Goal: Task Accomplishment & Management: Manage account settings

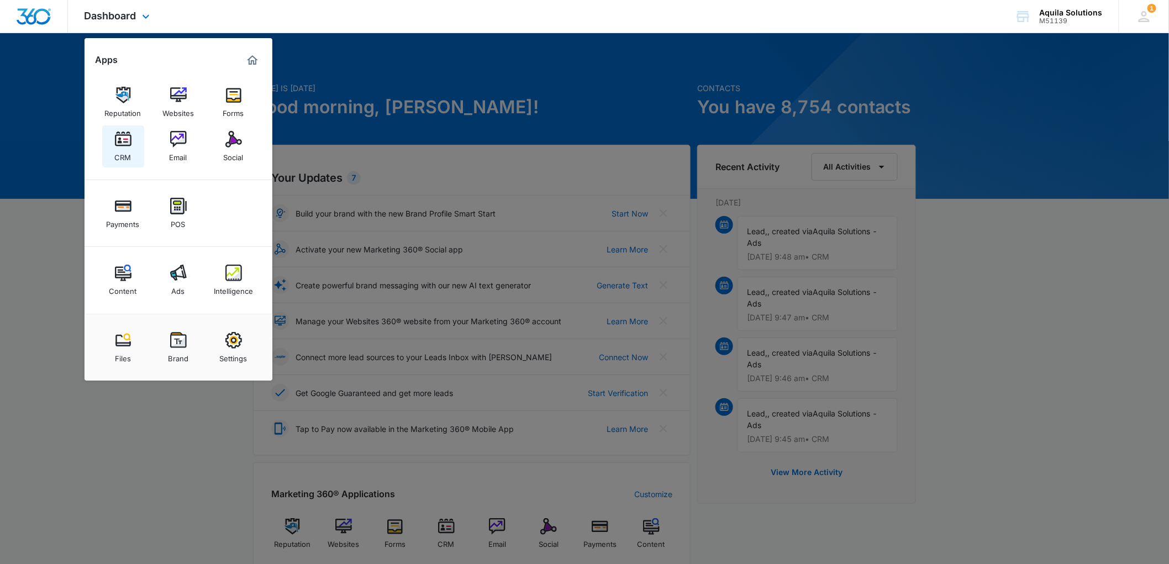
click at [135, 146] on link "CRM" at bounding box center [123, 146] width 42 height 42
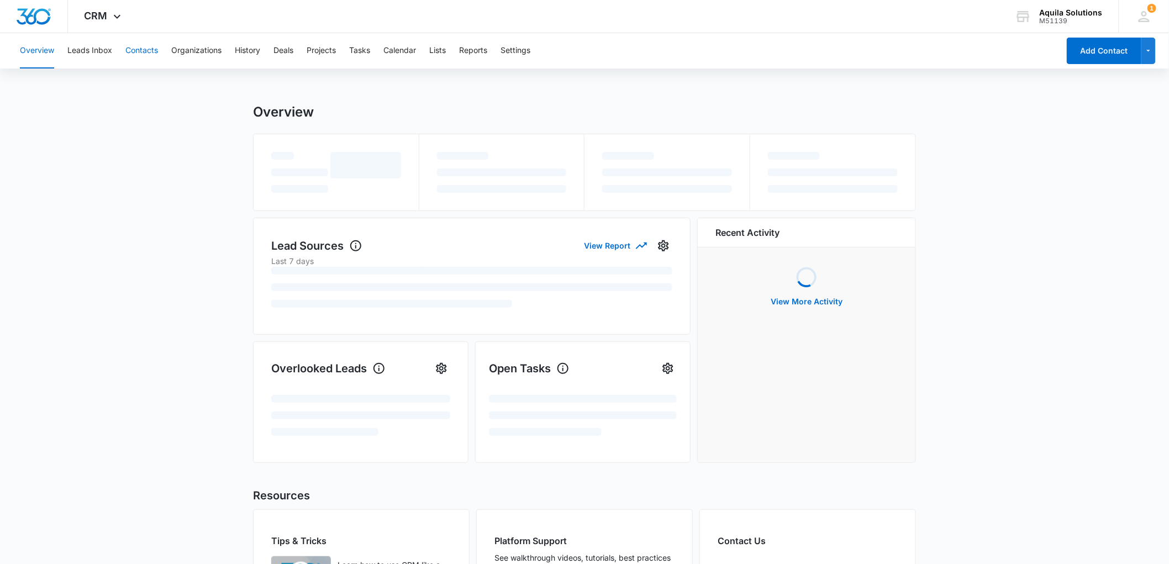
click at [147, 56] on button "Contacts" at bounding box center [141, 50] width 33 height 35
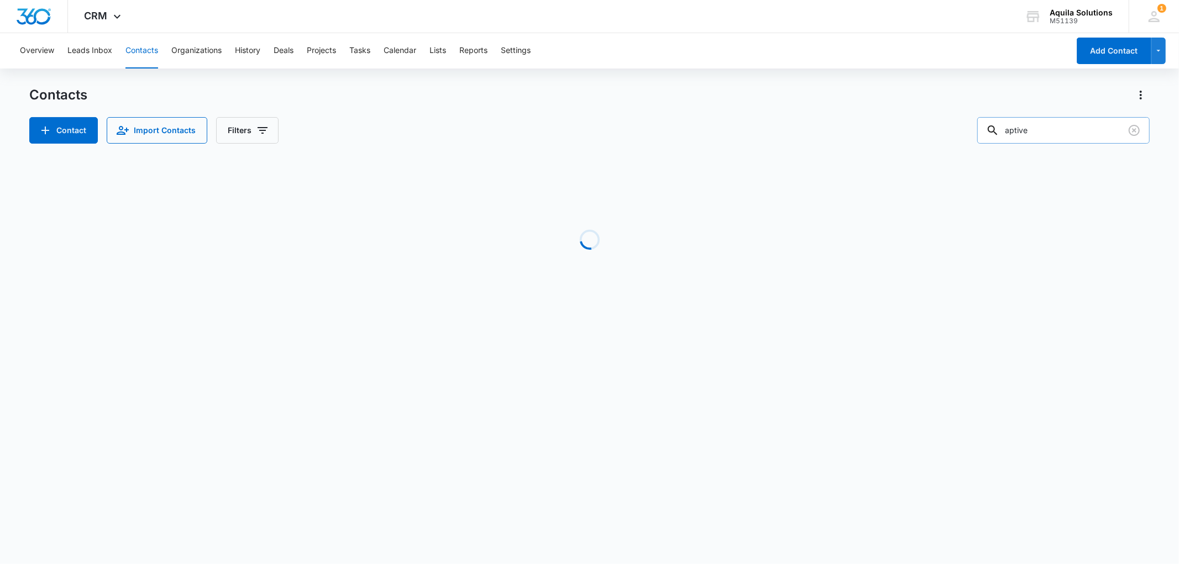
click at [1043, 130] on input "aptive" at bounding box center [1063, 130] width 172 height 27
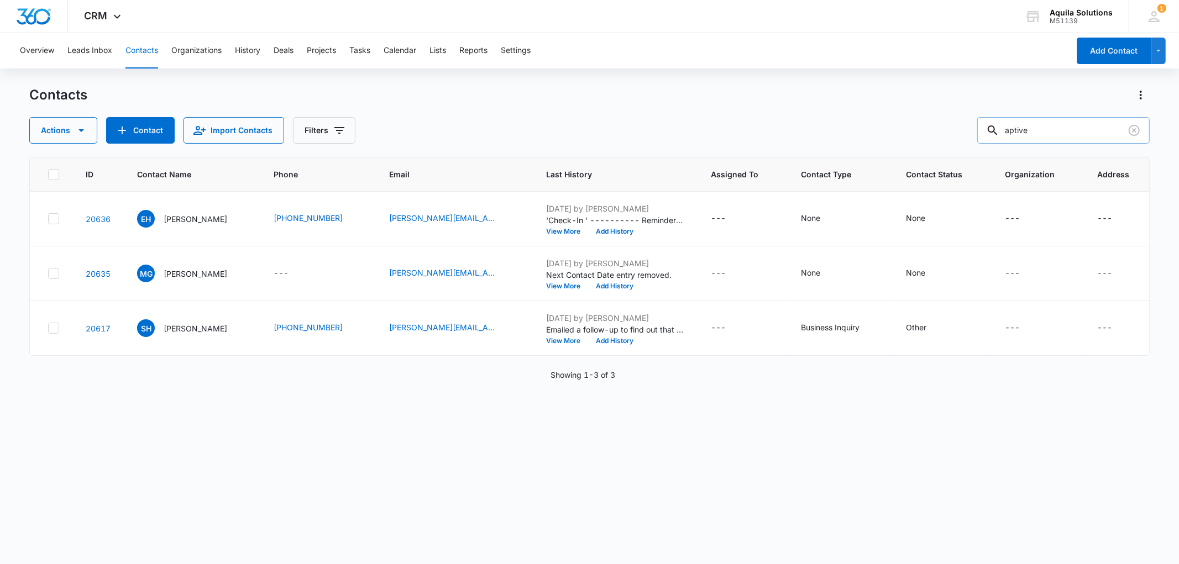
click at [1043, 130] on input "aptive" at bounding box center [1063, 130] width 172 height 27
type input "[PERSON_NAME]"
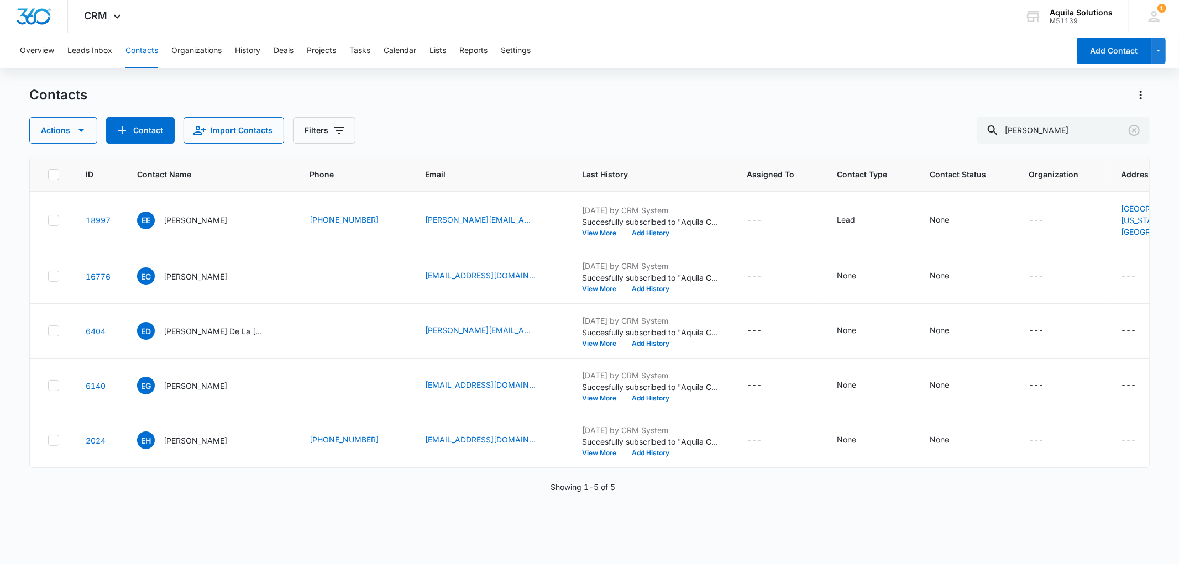
click at [391, 493] on div "Showing 1-5 of 5" at bounding box center [589, 487] width 1120 height 12
click at [104, 15] on span "CRM" at bounding box center [96, 16] width 23 height 12
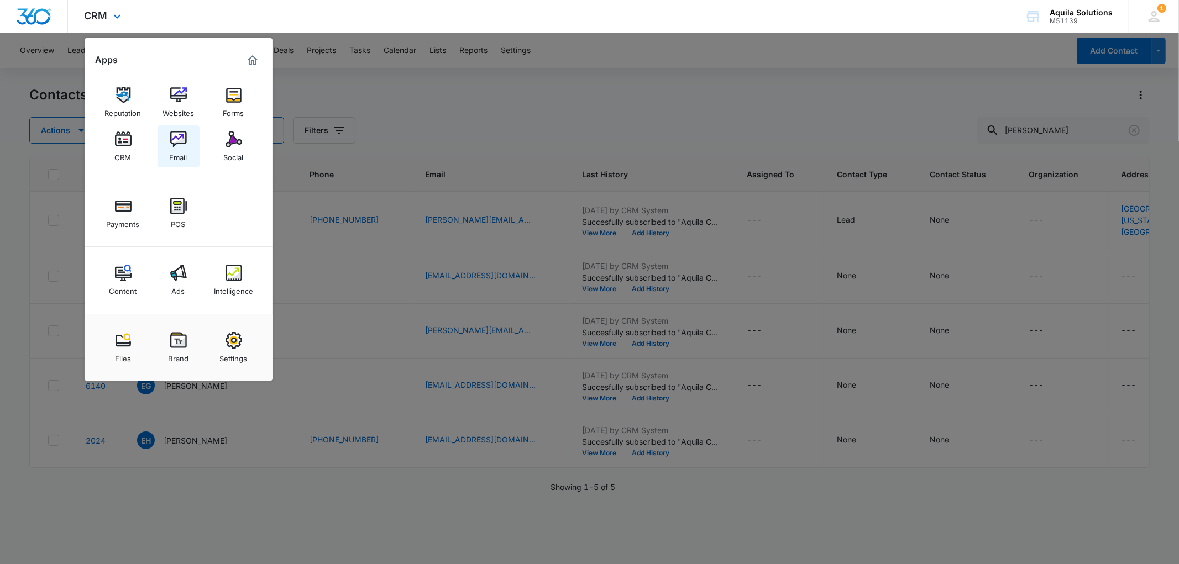
click at [182, 140] on img at bounding box center [178, 139] width 17 height 17
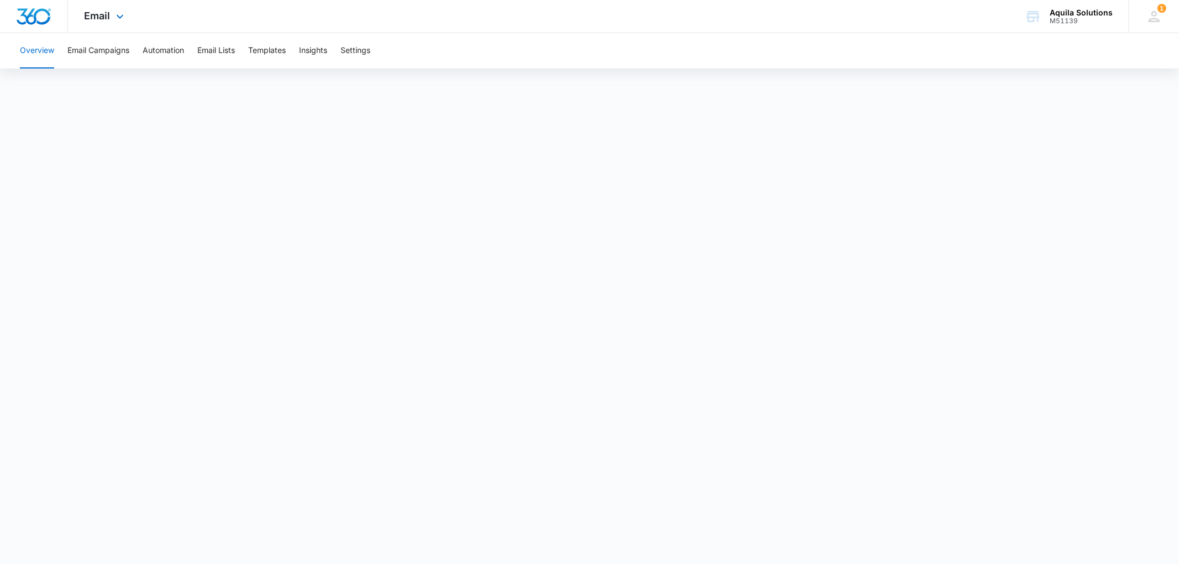
click at [111, 20] on div "Email Apps Reputation Websites Forms CRM Email Social Payments POS Content Ads …" at bounding box center [105, 16] width 75 height 33
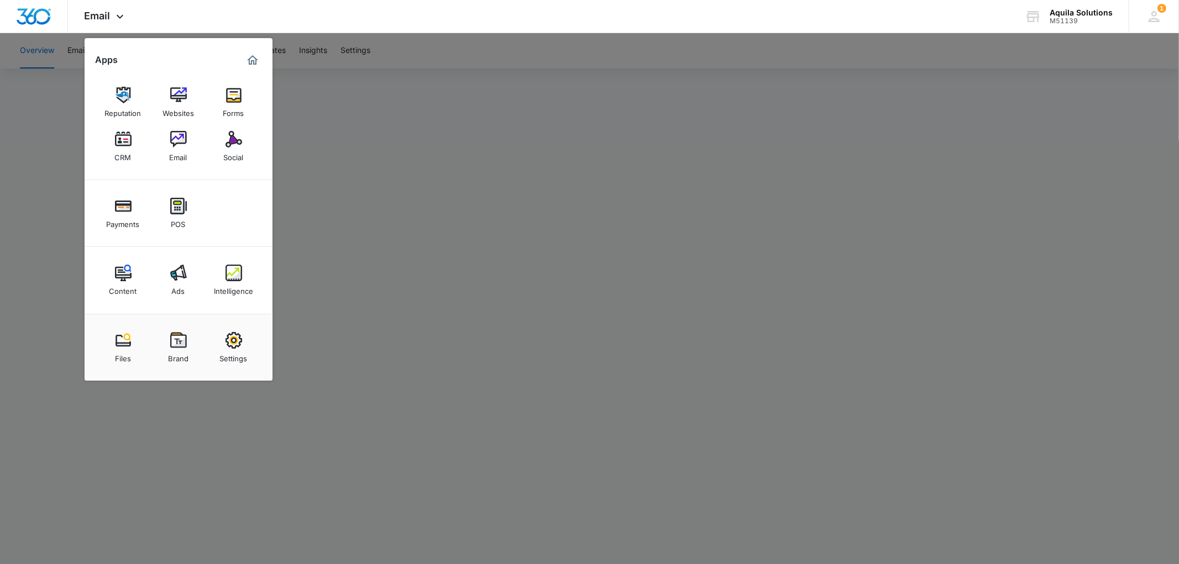
drag, startPoint x: 54, startPoint y: 125, endPoint x: 57, endPoint y: 130, distance: 6.2
click at [57, 130] on div at bounding box center [589, 282] width 1179 height 564
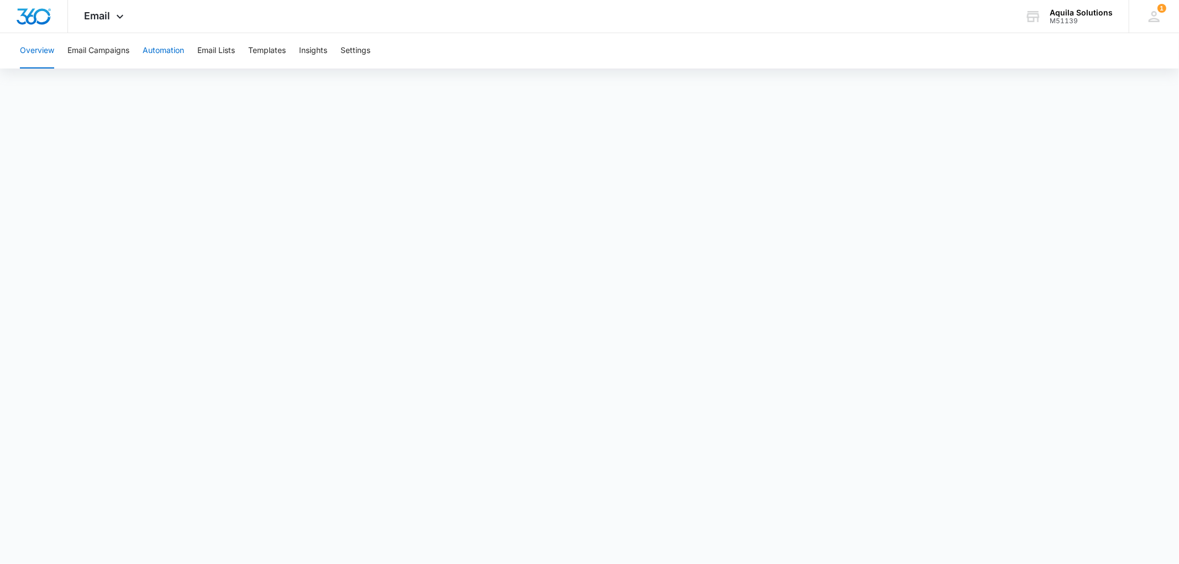
click at [170, 57] on button "Automation" at bounding box center [163, 50] width 41 height 35
click at [90, 56] on button "Email Campaigns" at bounding box center [98, 50] width 62 height 35
click at [218, 48] on button "Email Lists" at bounding box center [216, 50] width 38 height 35
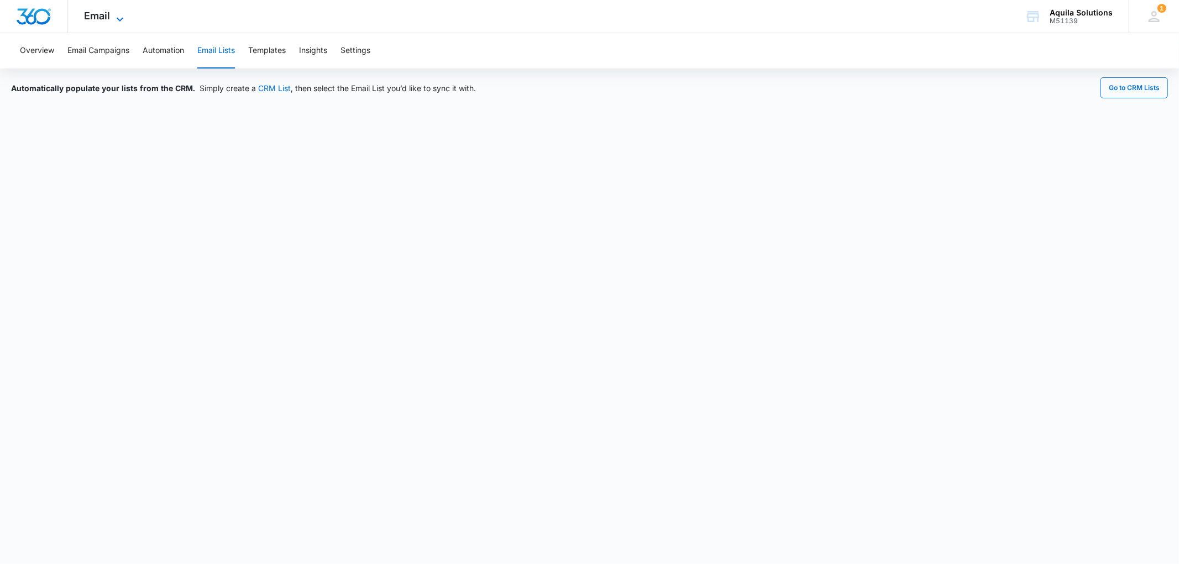
click at [98, 15] on span "Email" at bounding box center [98, 16] width 26 height 12
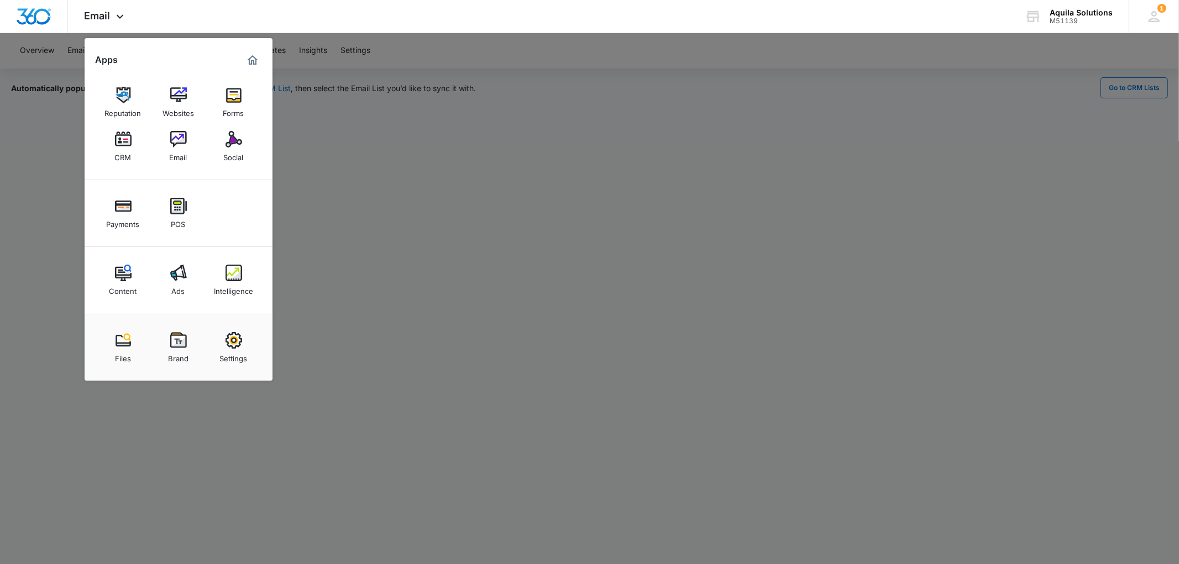
click at [362, 124] on div at bounding box center [589, 282] width 1179 height 564
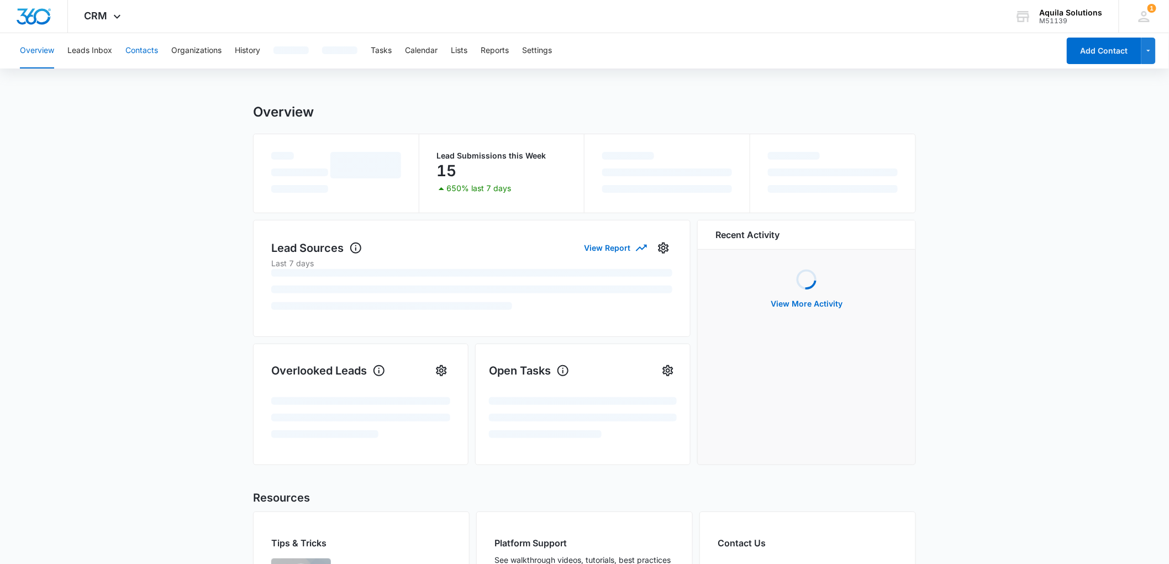
click at [147, 58] on button "Contacts" at bounding box center [141, 50] width 33 height 35
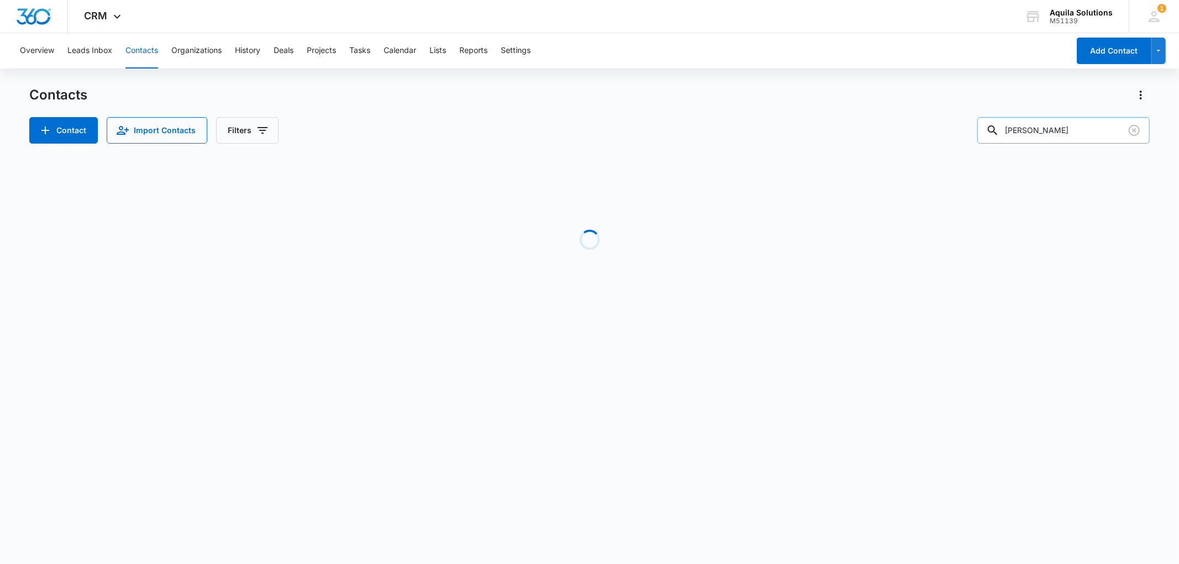
click at [1032, 135] on input "[PERSON_NAME]" at bounding box center [1063, 130] width 172 height 27
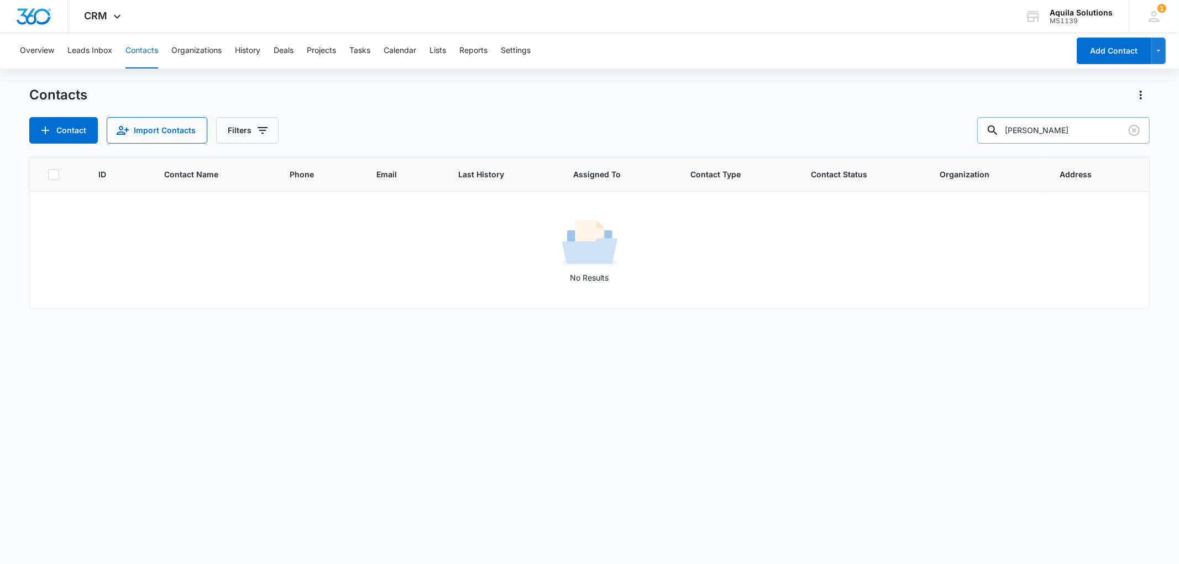
click at [1028, 124] on input "[PERSON_NAME]" at bounding box center [1063, 130] width 172 height 27
click at [1028, 124] on input "ursula" at bounding box center [1063, 130] width 172 height 27
paste input "Ursula Fritsch"
type input "Ursula Fritsch"
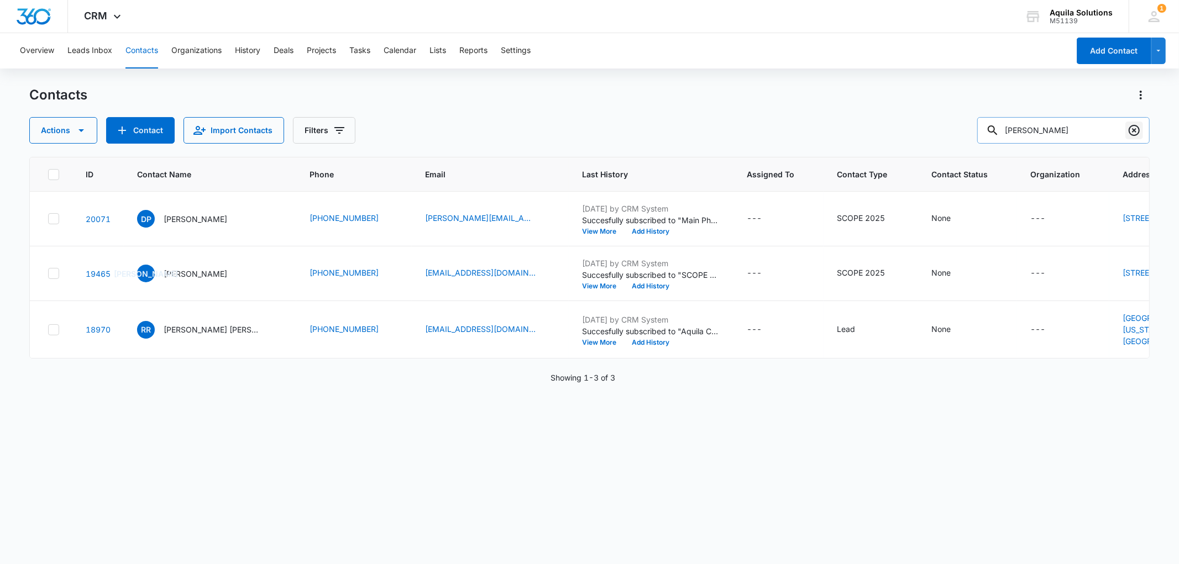
click at [1134, 128] on icon "Clear" at bounding box center [1133, 130] width 13 height 13
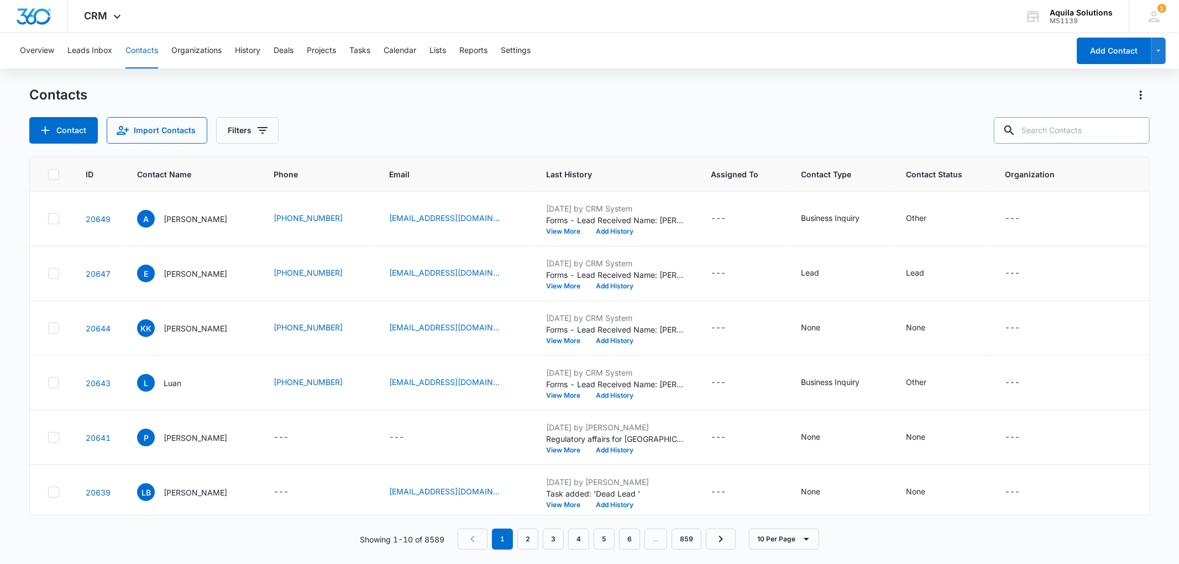
click at [1054, 134] on input "text" at bounding box center [1072, 130] width 156 height 27
paste input "Melissa Lusignan"
type input "Melissa Lusignan"
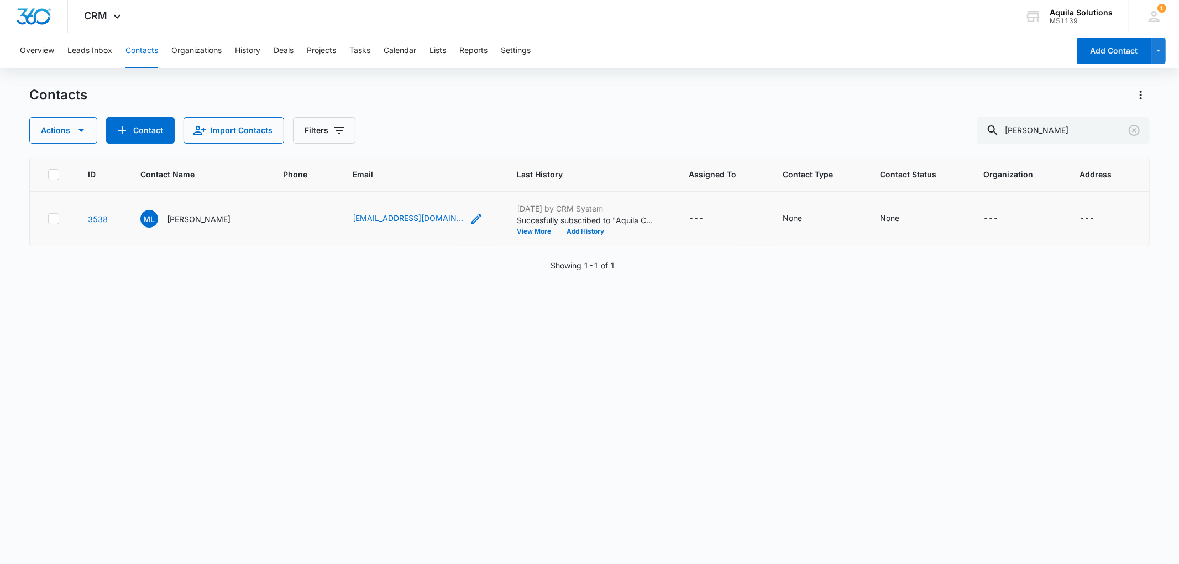
click at [470, 220] on icon "Email - mlusignan@bio-spectra.com - Select to Edit Field" at bounding box center [476, 218] width 13 height 13
click at [408, 143] on input "mlusignan@bio-spectra.com" at bounding box center [420, 147] width 139 height 27
paste input "elissa@attitudeliving"
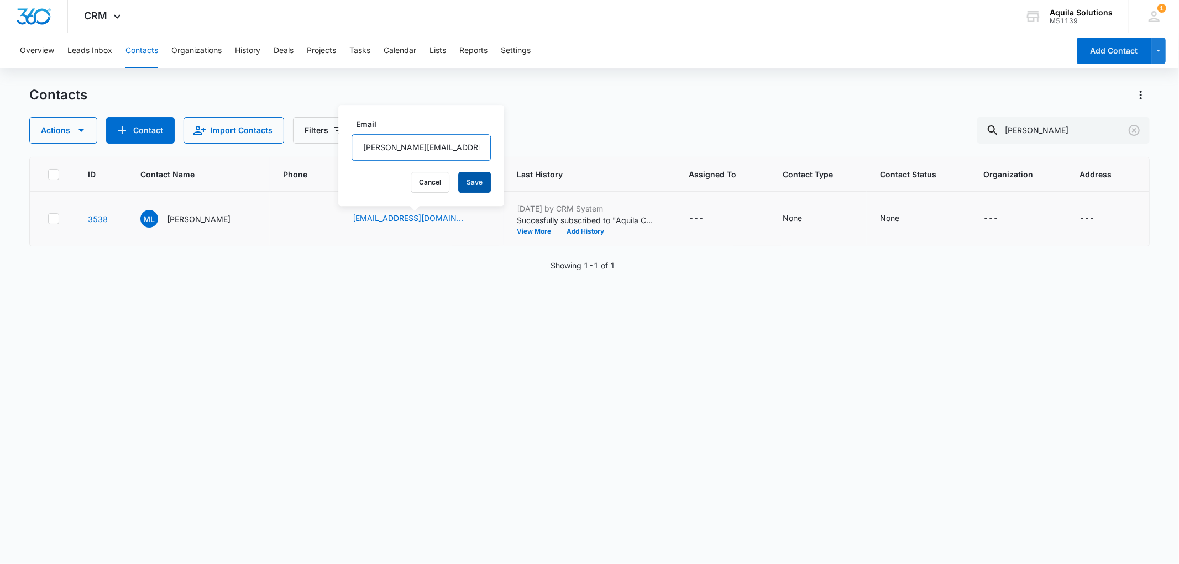
type input "melissa@attitudeliving.com"
click at [465, 181] on button "Save" at bounding box center [474, 182] width 33 height 21
click at [634, 275] on div "ID Contact Name Phone Email Last History Assigned To Contact Type Contact Statu…" at bounding box center [589, 353] width 1120 height 393
click at [1029, 124] on input "Melissa Lusignan" at bounding box center [1063, 130] width 172 height 27
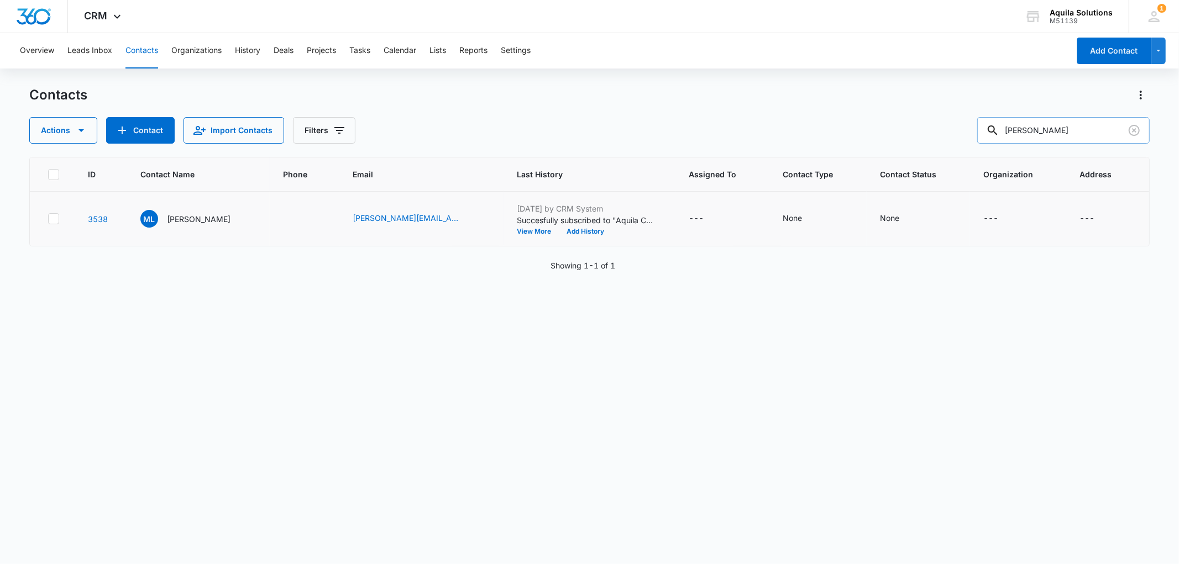
click at [1029, 124] on input "Melissa Lusignan" at bounding box center [1063, 130] width 172 height 27
paste input "Adrian Tubongbanua"
type input "Adrian Tubongbanua"
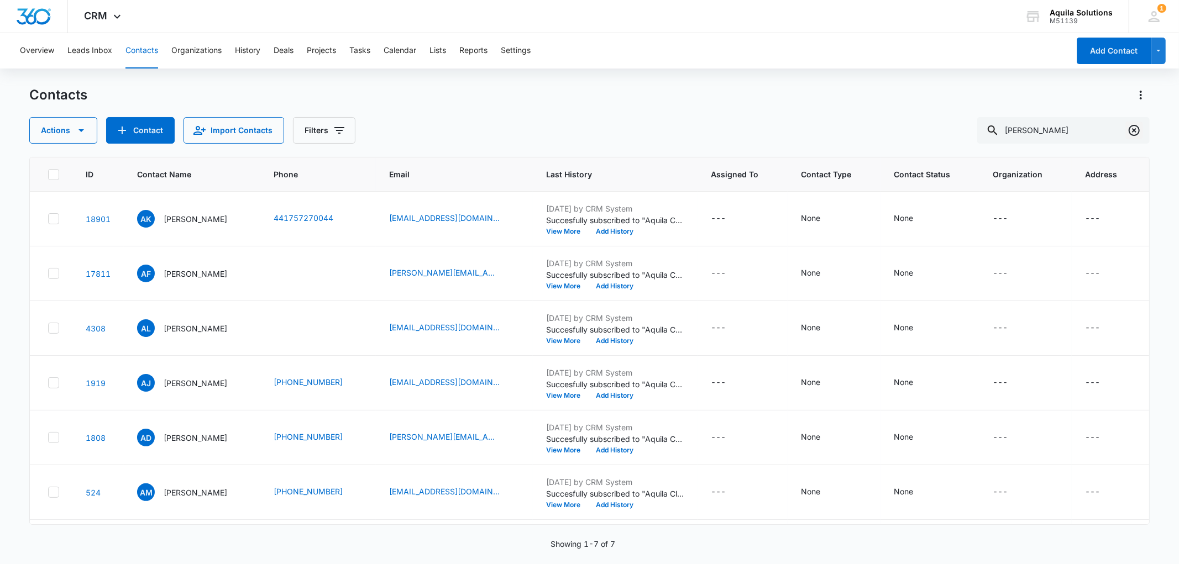
click at [1134, 130] on icon "Clear" at bounding box center [1133, 130] width 11 height 11
